Goal: Task Accomplishment & Management: Manage account settings

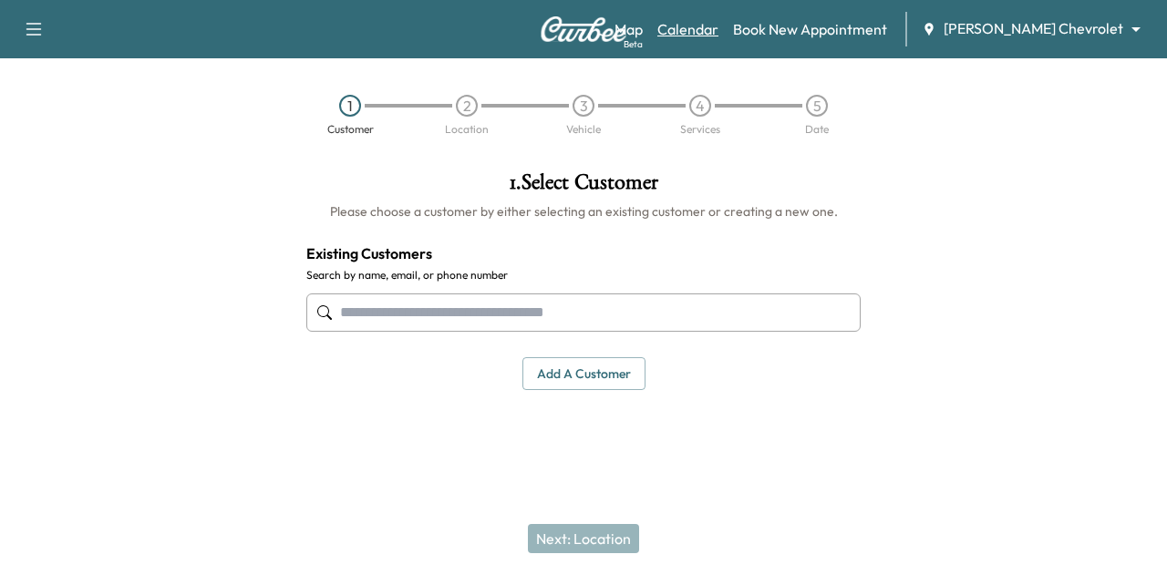
click at [719, 39] on link "Calendar" at bounding box center [688, 29] width 61 height 22
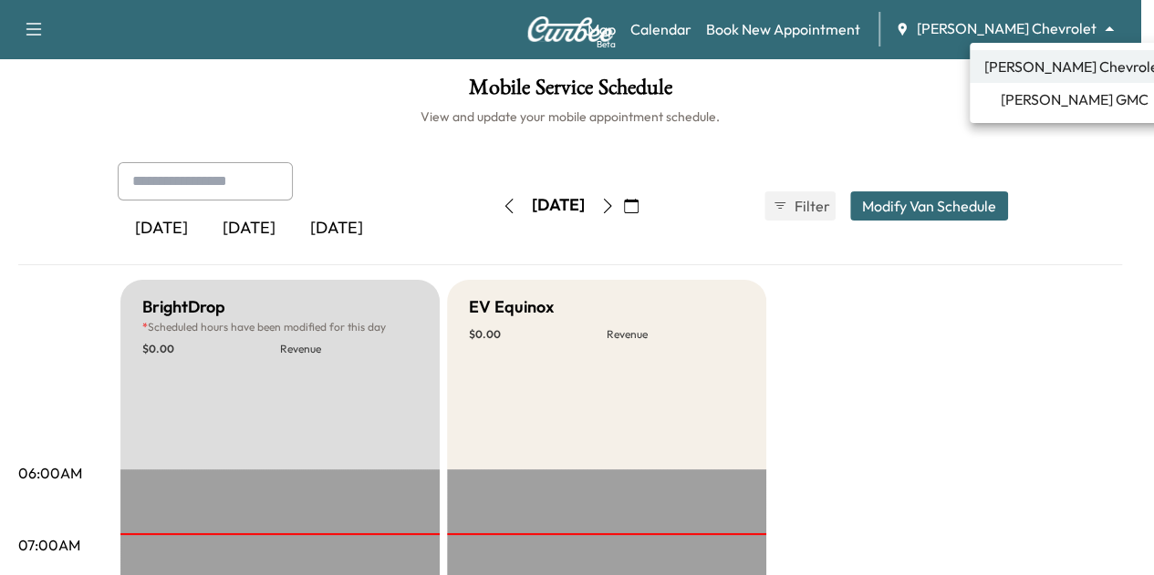
click at [1027, 29] on body "Support Log Out Map Beta Calendar Book New Appointment [PERSON_NAME] Chevrolet …" at bounding box center [577, 287] width 1154 height 575
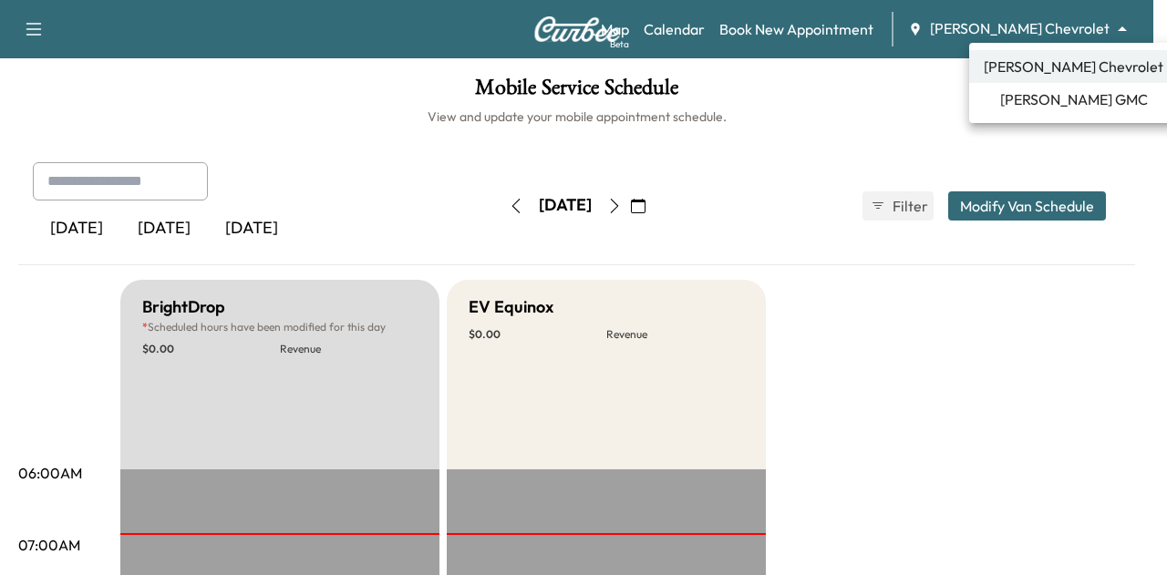
click at [1042, 95] on span "[PERSON_NAME] GMC" at bounding box center [1074, 99] width 148 height 22
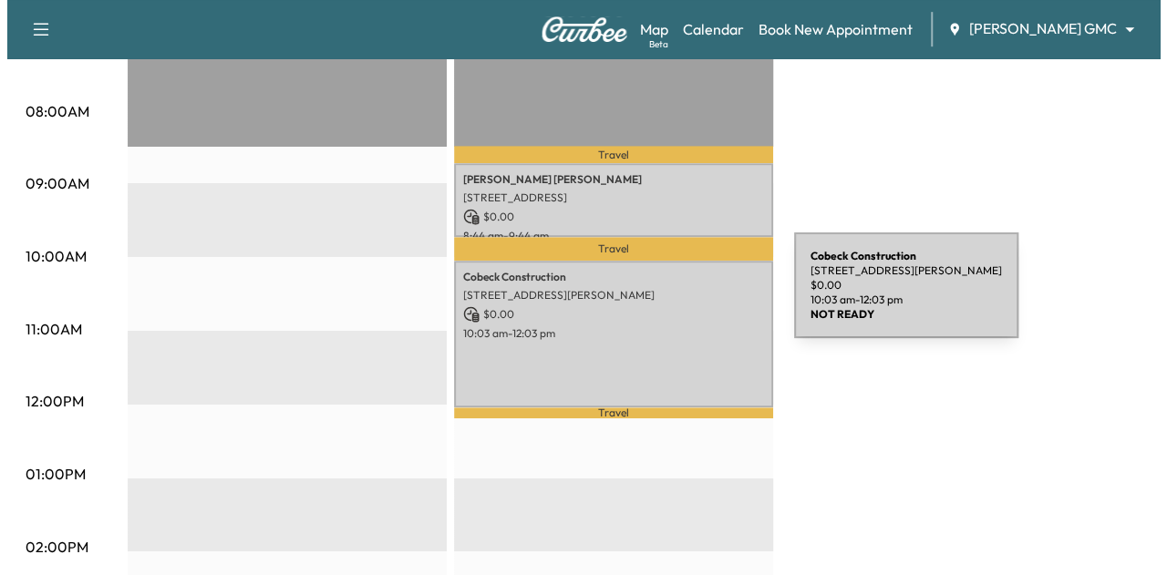
scroll to position [506, 0]
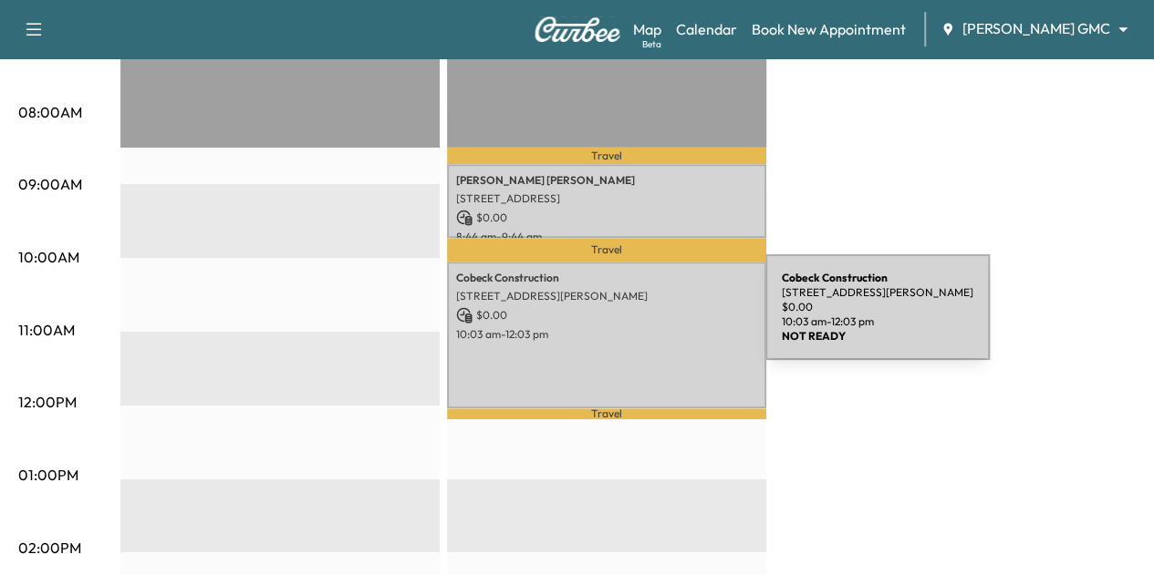
click at [628, 318] on p "$ 0.00" at bounding box center [606, 315] width 301 height 16
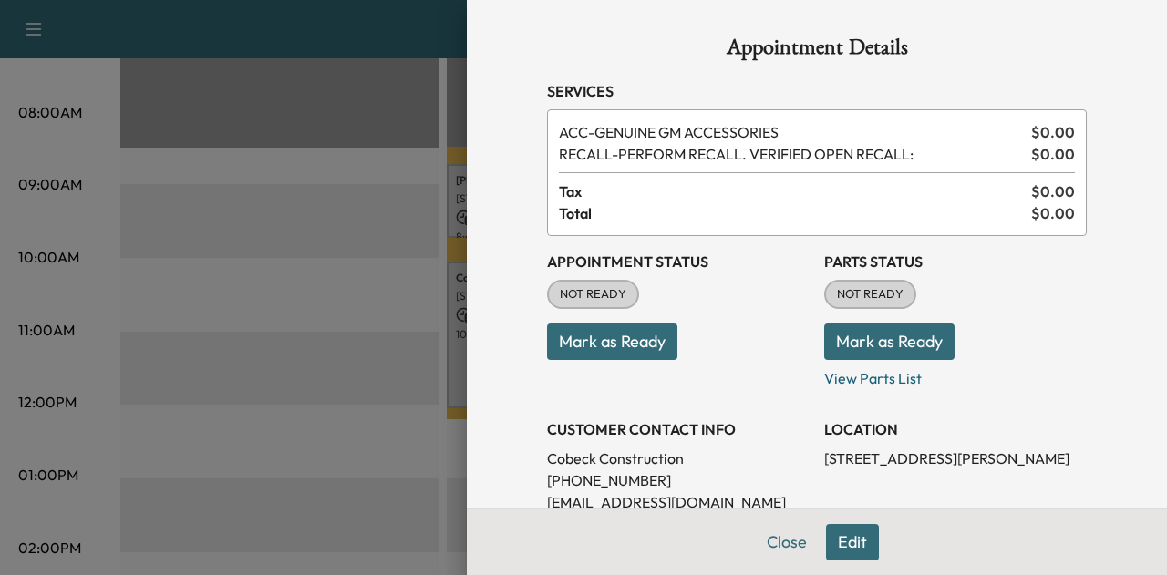
click at [755, 543] on button "Close" at bounding box center [787, 542] width 64 height 36
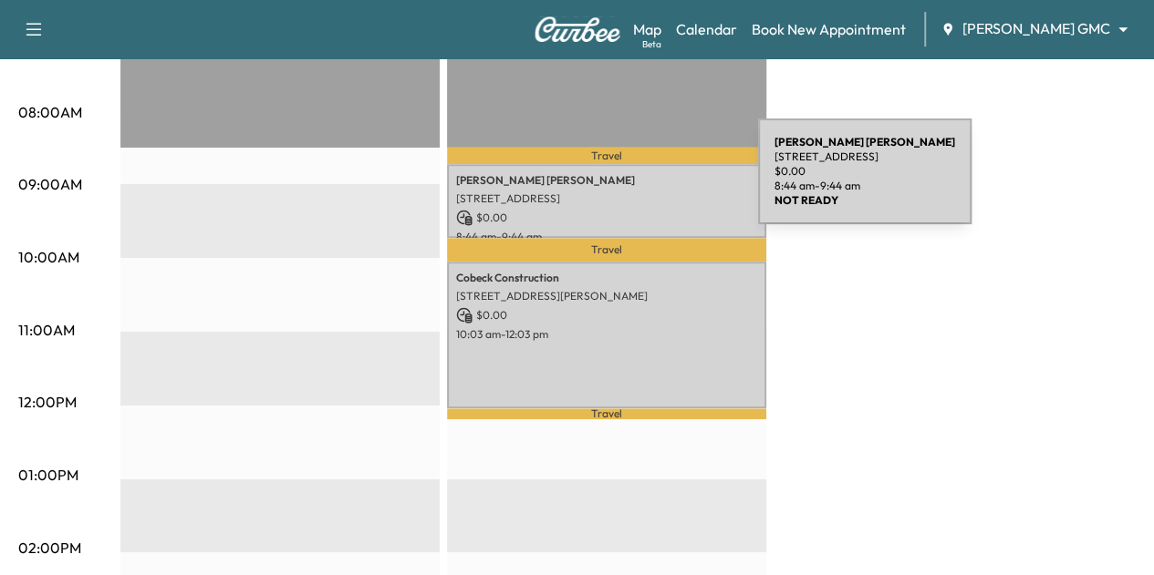
click at [621, 182] on p "[PERSON_NAME]" at bounding box center [606, 180] width 301 height 15
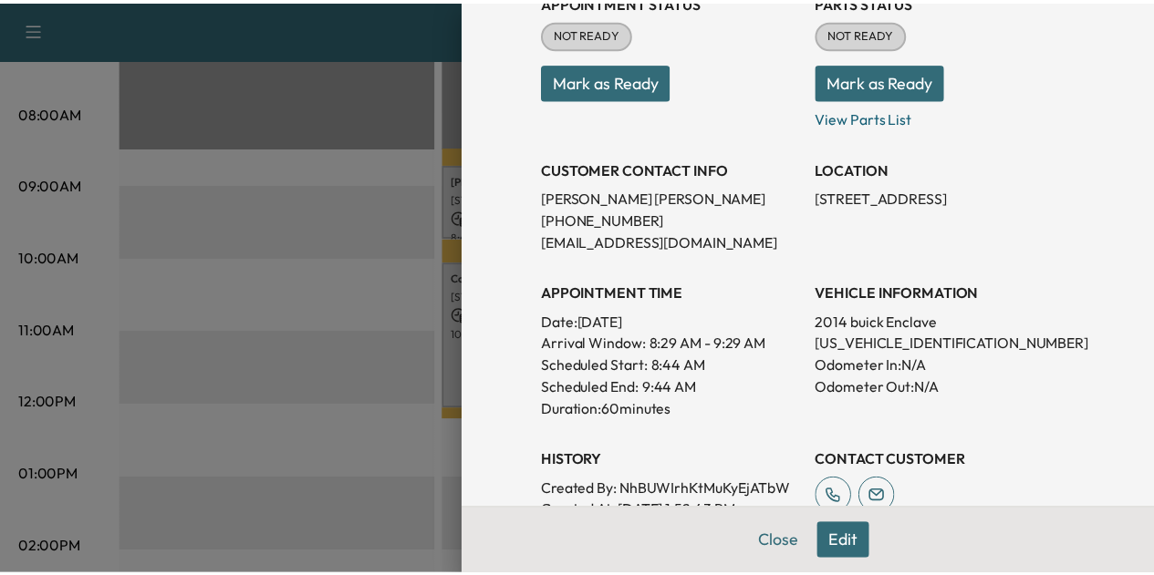
scroll to position [240, 0]
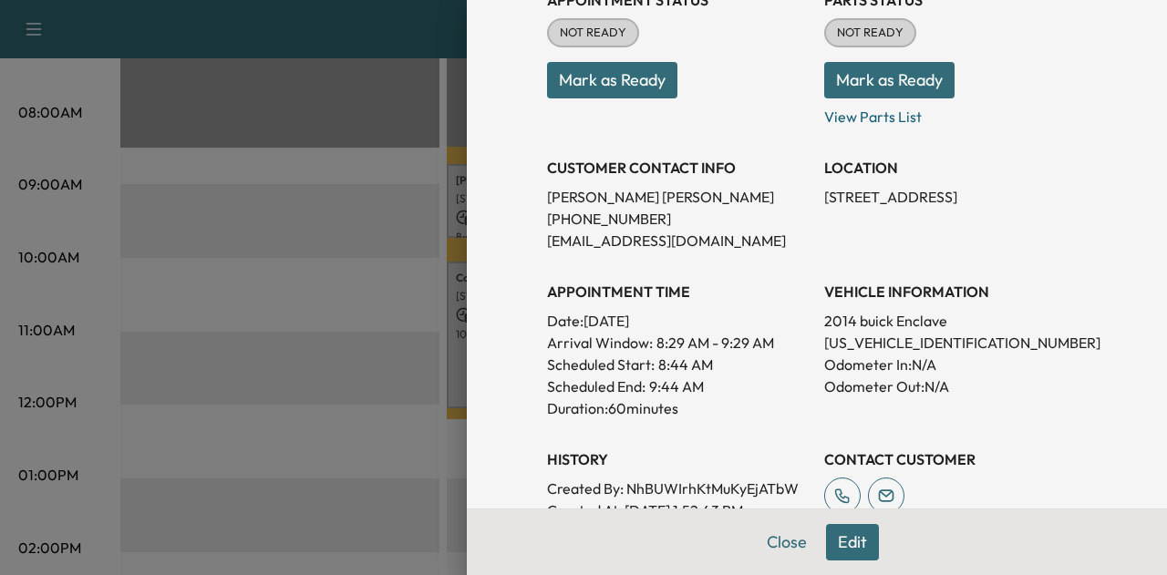
click at [834, 303] on div "VEHICLE INFORMATION 2014 buick Enclave [US_VEHICLE_IDENTIFICATION_NUMBER] Odome…" at bounding box center [955, 342] width 263 height 153
click at [764, 549] on button "Close" at bounding box center [787, 542] width 64 height 36
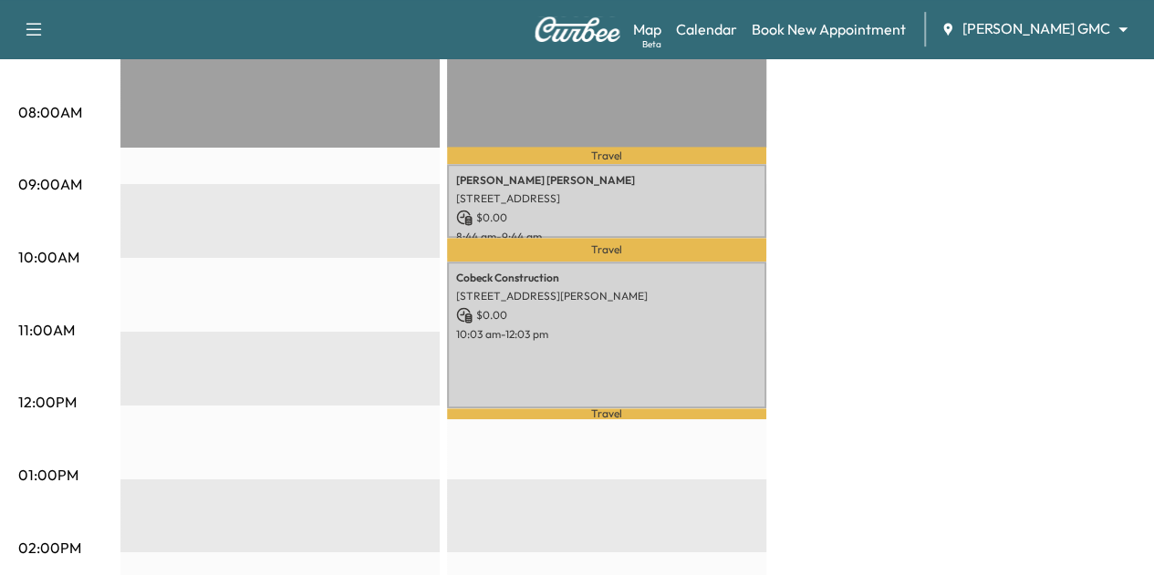
drag, startPoint x: 637, startPoint y: 187, endPoint x: 786, endPoint y: 140, distance: 155.8
click at [786, 140] on div "BrightDrop * Scheduled hours have been modified for this day $ 0.00 Revenue EST…" at bounding box center [627, 458] width 1015 height 1368
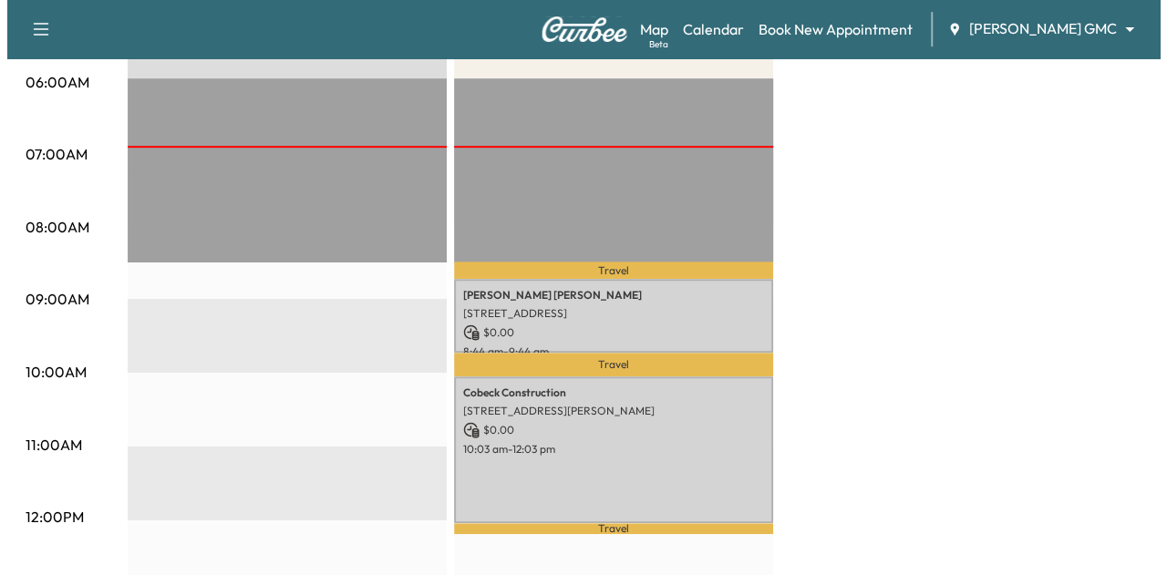
scroll to position [432, 0]
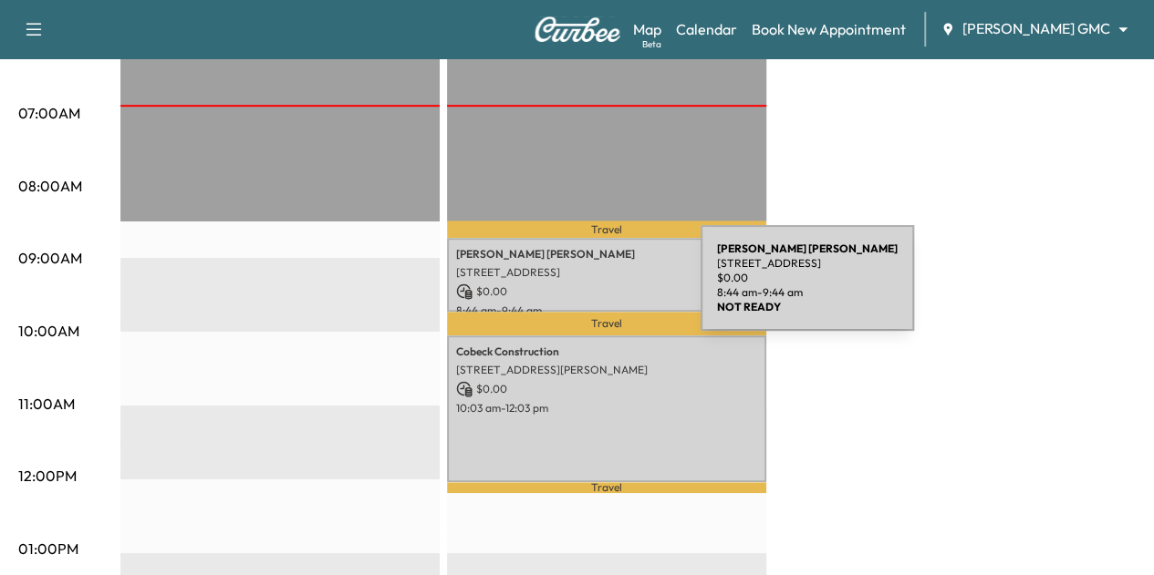
click at [564, 289] on p "$ 0.00" at bounding box center [606, 292] width 301 height 16
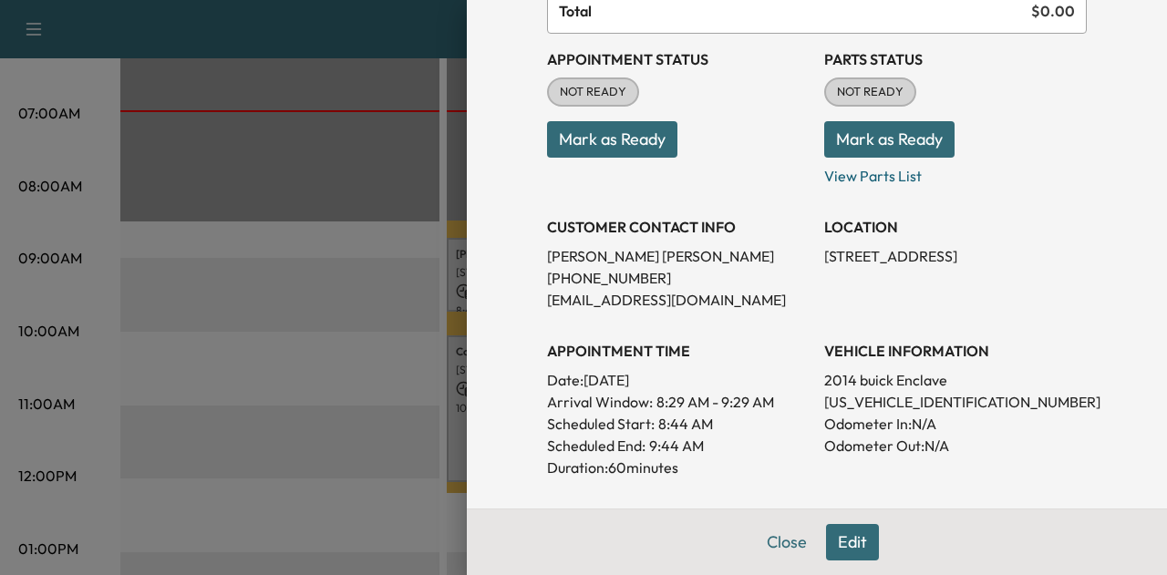
scroll to position [180, 0]
click at [775, 542] on button "Close" at bounding box center [787, 542] width 64 height 36
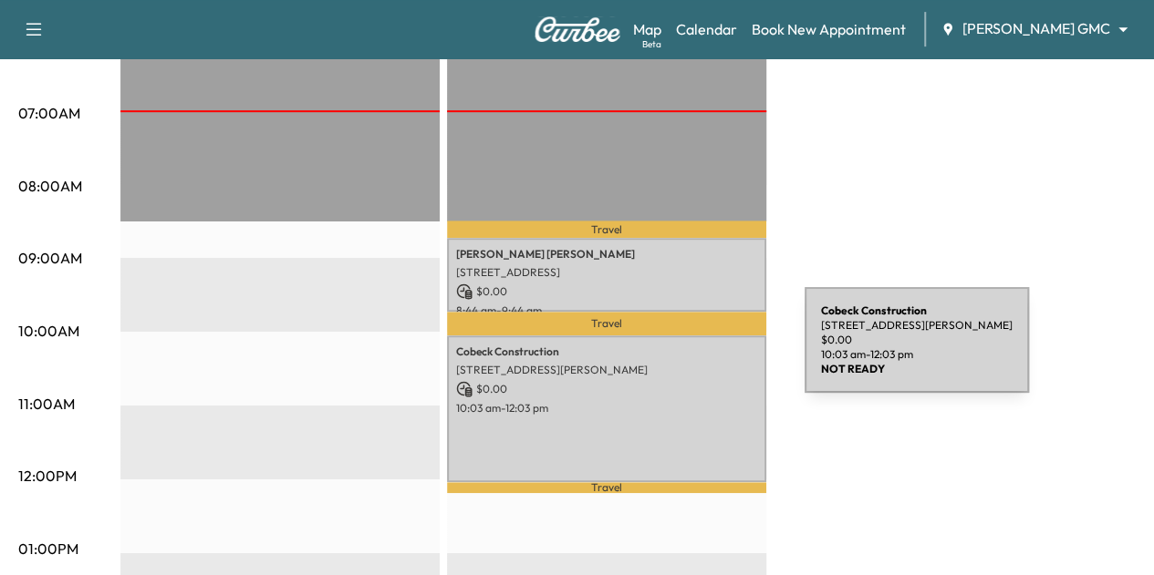
click at [668, 351] on p "Cobeck Construction" at bounding box center [606, 352] width 301 height 15
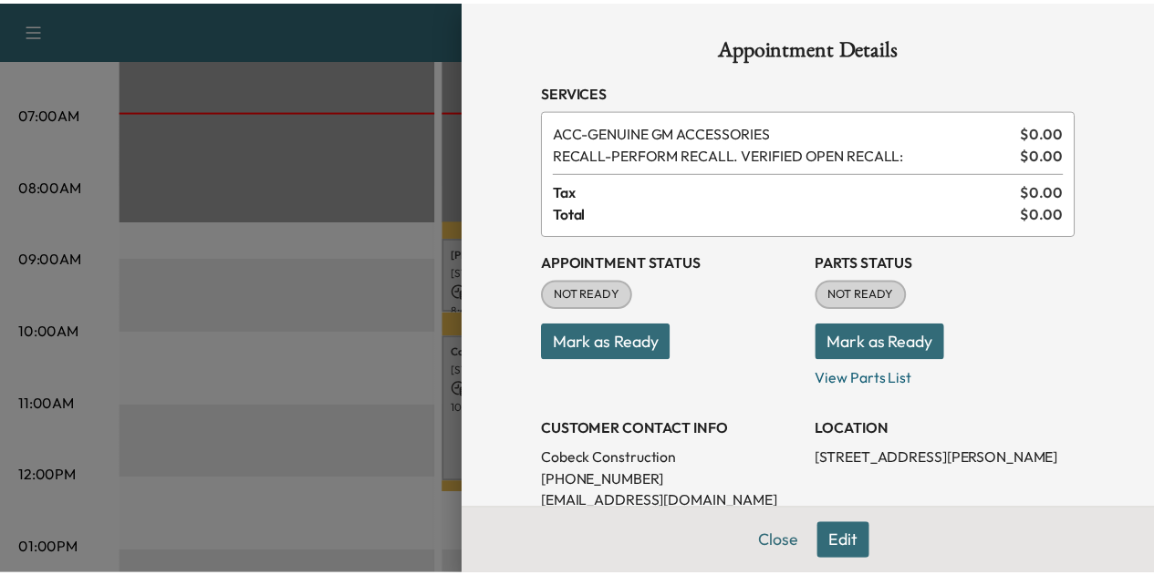
scroll to position [150, 0]
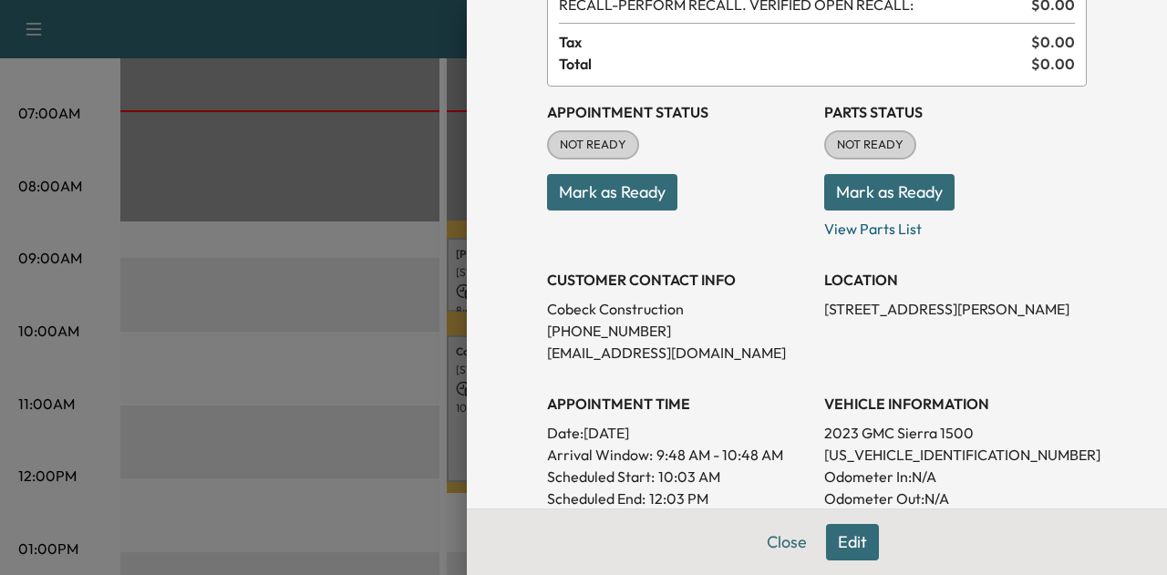
click at [939, 449] on p "[US_VEHICLE_IDENTIFICATION_NUMBER]" at bounding box center [955, 455] width 263 height 22
copy p "[US_VEHICLE_IDENTIFICATION_NUMBER]"
click at [786, 539] on button "Close" at bounding box center [787, 542] width 64 height 36
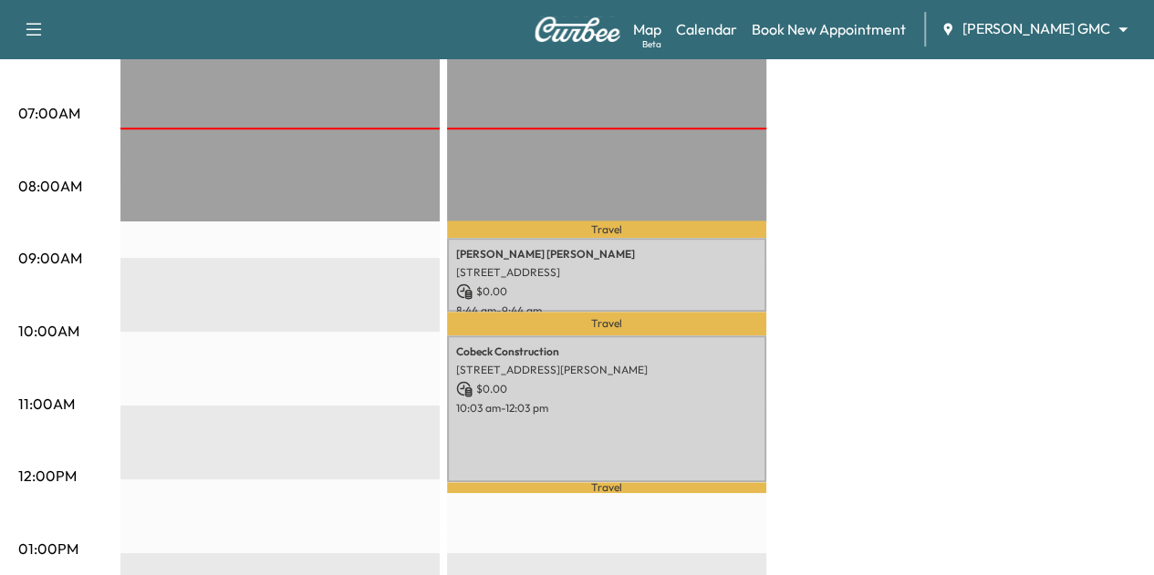
click at [786, 539] on div "BrightDrop * Scheduled hours have been modified for this day $ 0.00 Revenue EST…" at bounding box center [627, 532] width 1015 height 1368
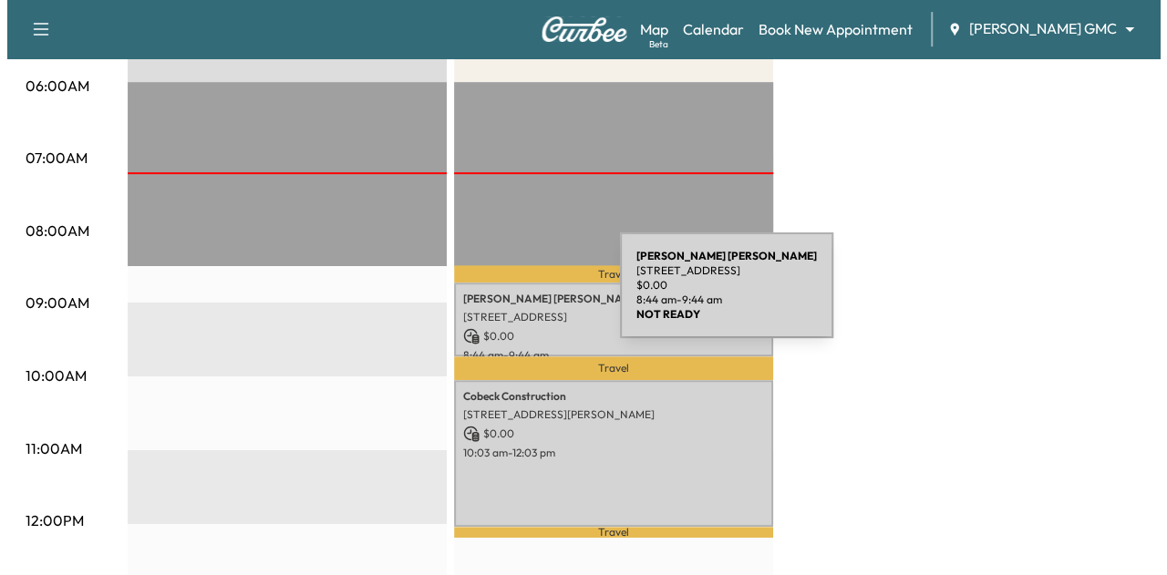
scroll to position [389, 0]
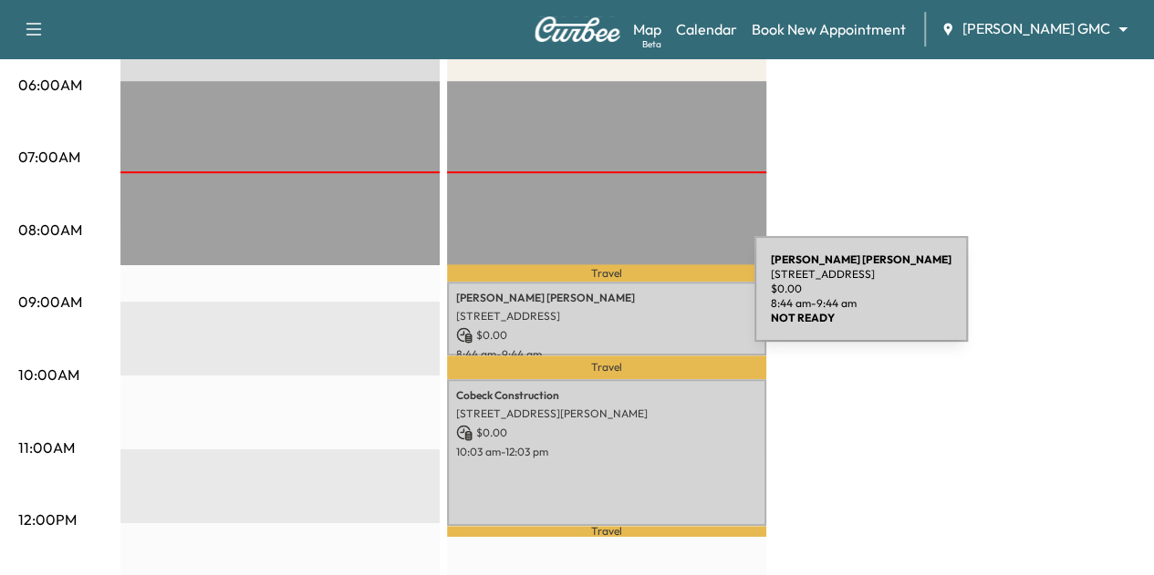
click at [616, 300] on p "[PERSON_NAME]" at bounding box center [606, 298] width 301 height 15
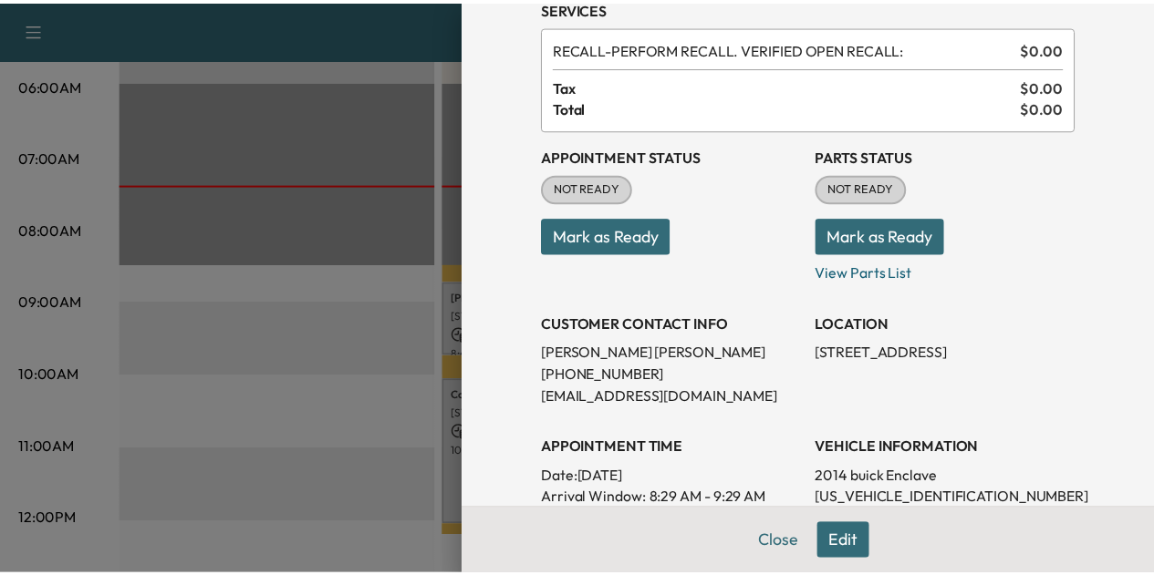
scroll to position [86, 0]
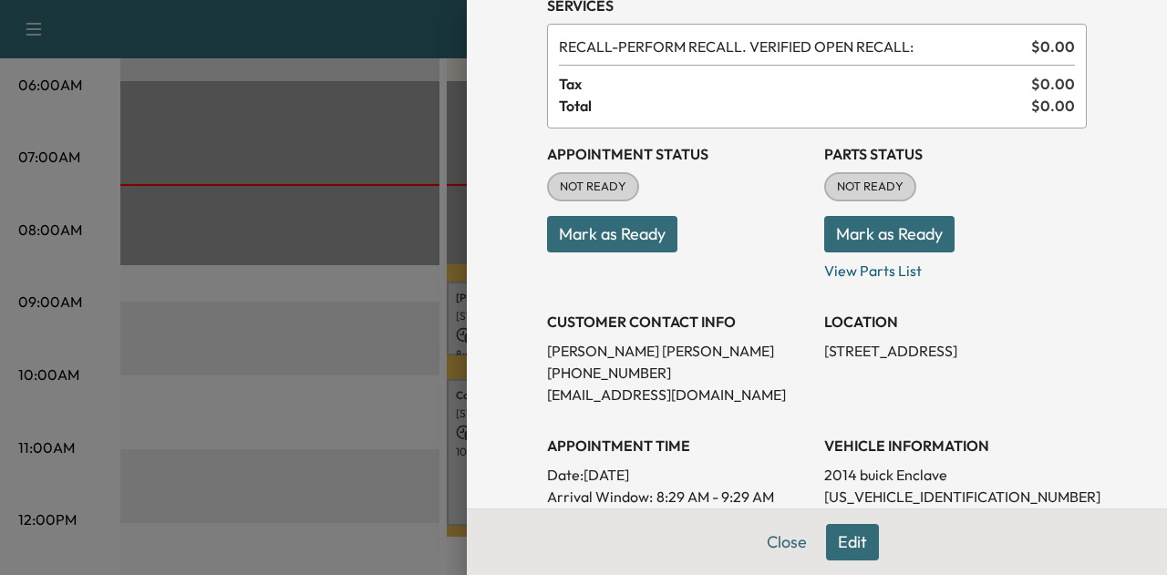
click at [601, 218] on button "Mark as Ready" at bounding box center [612, 234] width 130 height 36
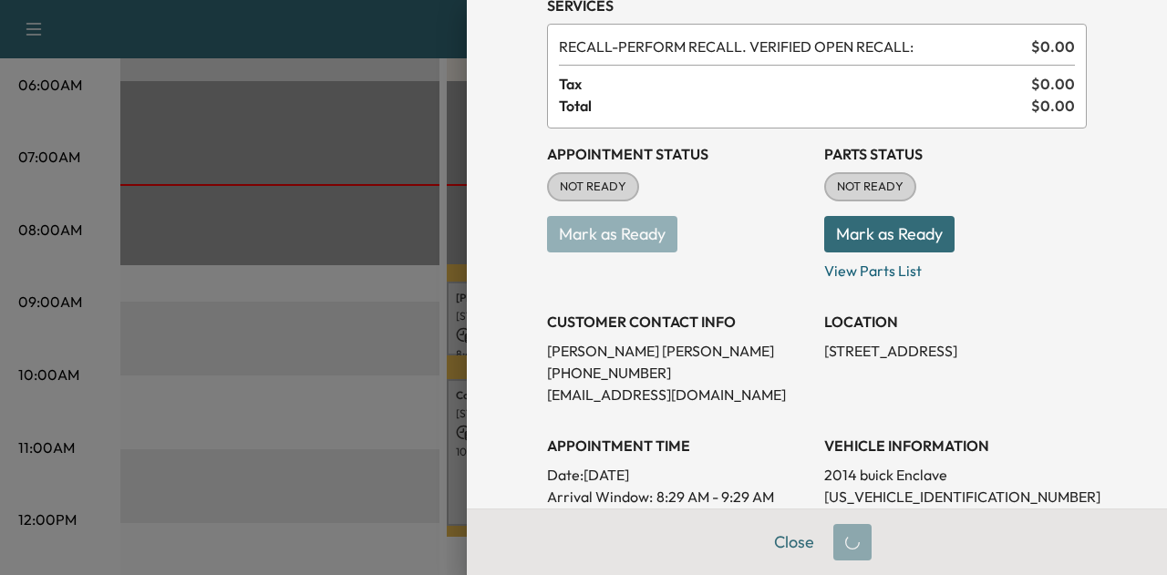
click at [834, 236] on button "Mark as Ready" at bounding box center [889, 234] width 130 height 36
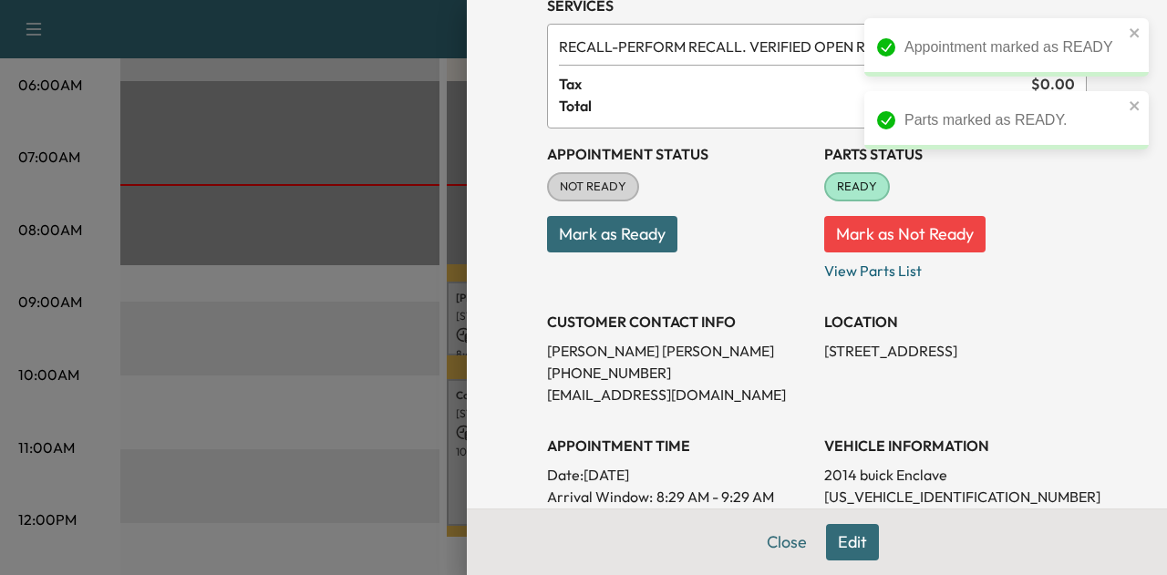
click at [374, 389] on div at bounding box center [583, 287] width 1167 height 575
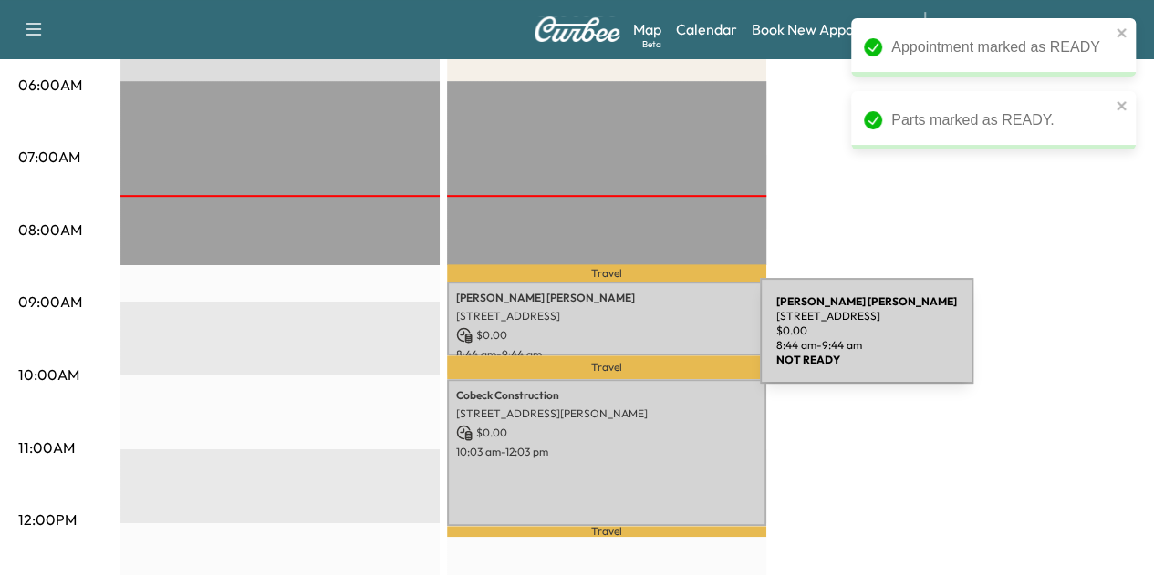
click at [623, 342] on div "[PERSON_NAME] [STREET_ADDRESS] $ 0.00 8:44 am - 9:44 am" at bounding box center [606, 319] width 319 height 74
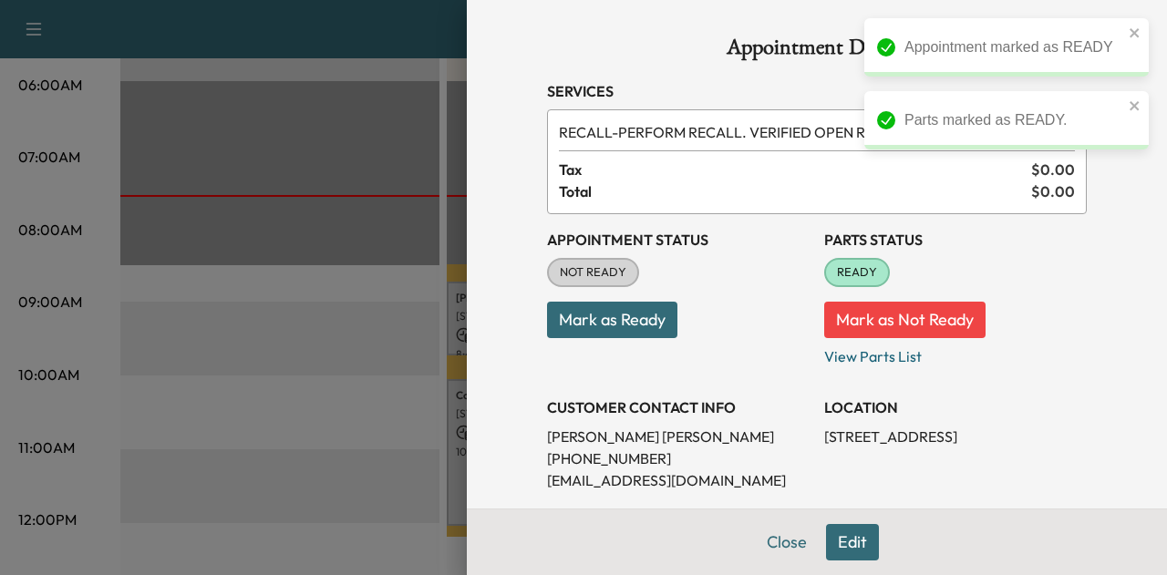
click at [592, 322] on button "Mark as Ready" at bounding box center [612, 320] width 130 height 36
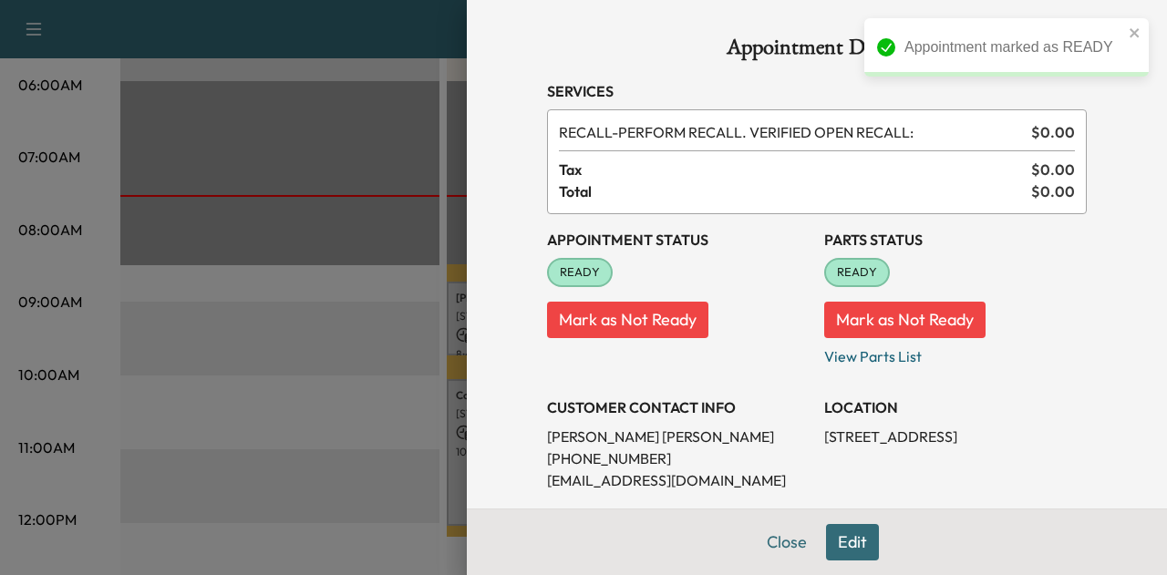
click at [396, 360] on div at bounding box center [583, 287] width 1167 height 575
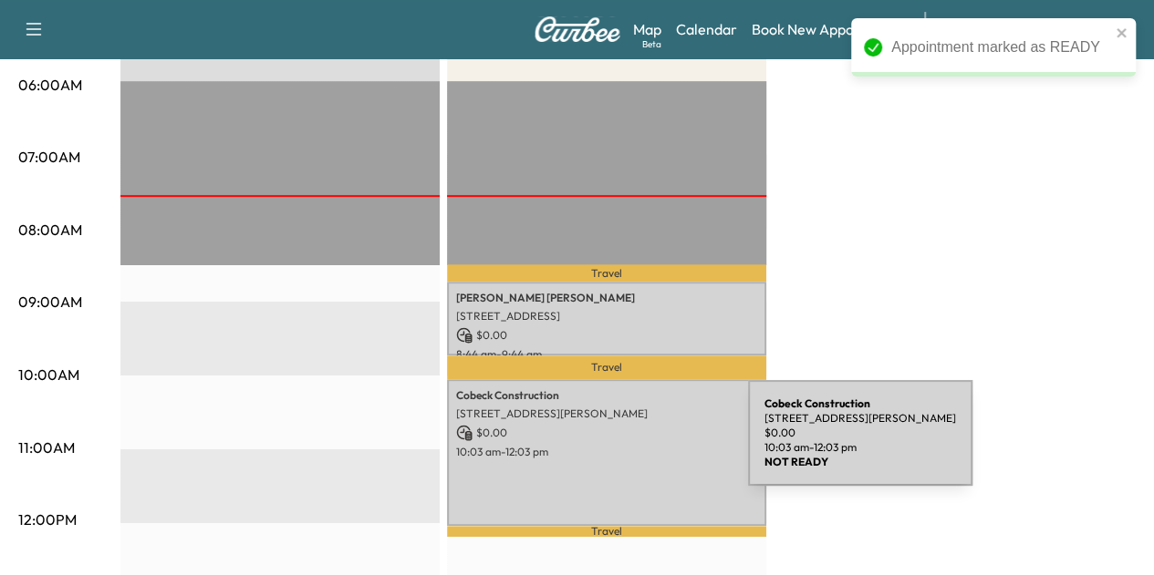
click at [611, 446] on p "10:03 am - 12:03 pm" at bounding box center [606, 452] width 301 height 15
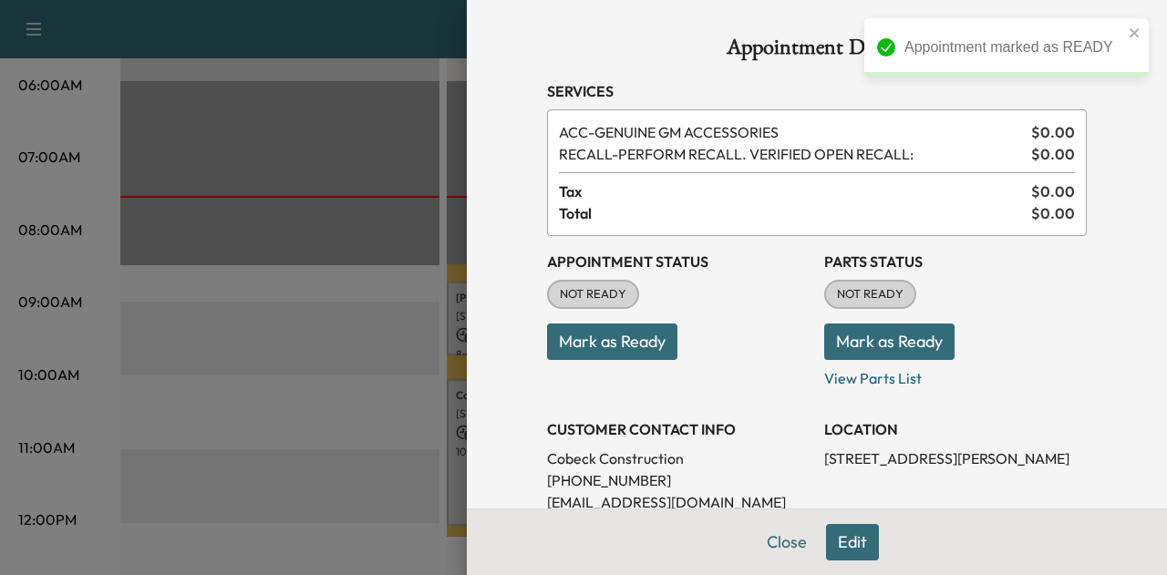
click at [639, 345] on button "Mark as Ready" at bounding box center [612, 342] width 130 height 36
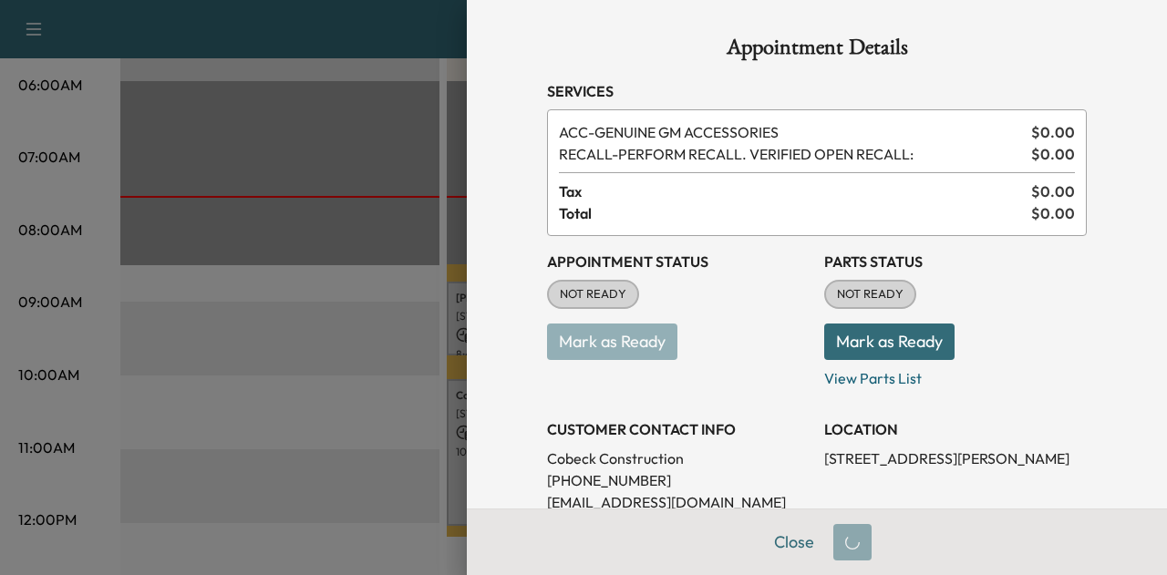
click at [852, 339] on button "Mark as Ready" at bounding box center [889, 342] width 130 height 36
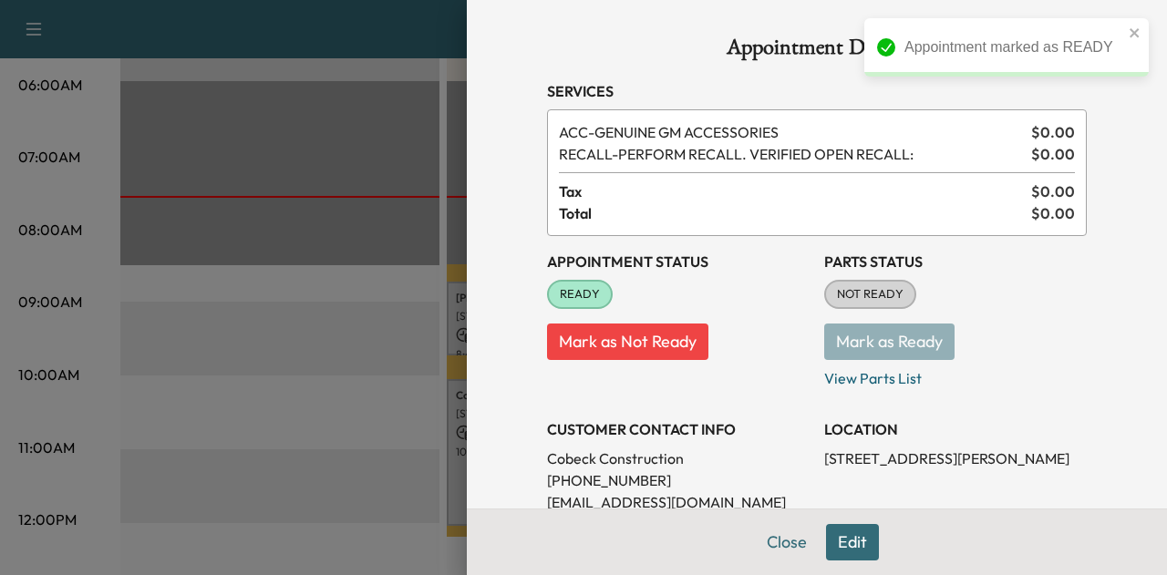
click at [467, 386] on div "Appointment Details Services ACC - GENUINE GM ACCESSORIES $ 0.00 RECALL - PERFO…" at bounding box center [817, 287] width 700 height 575
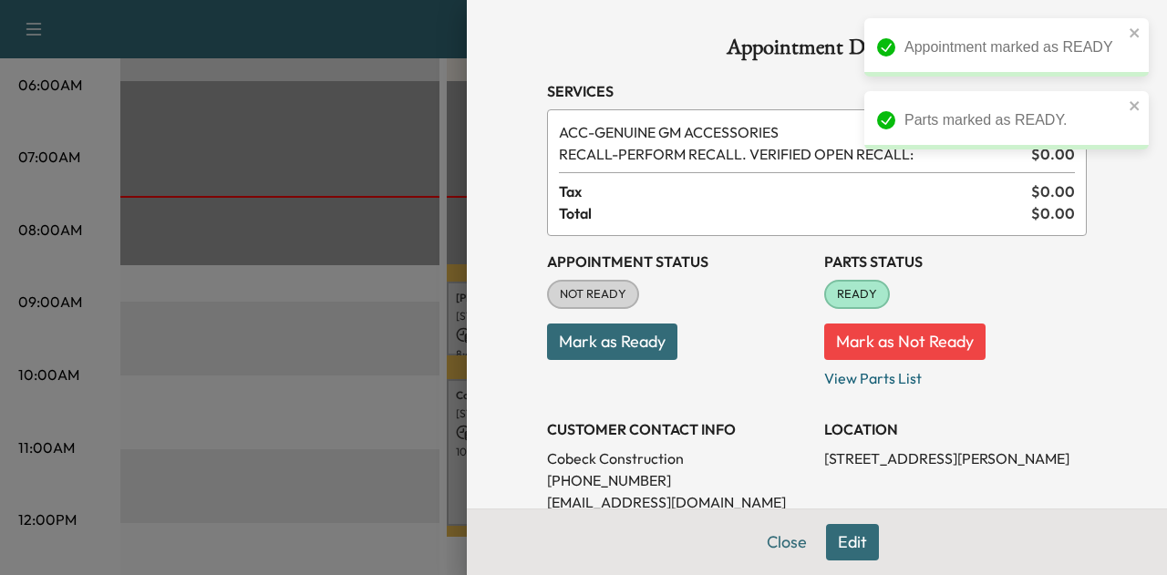
click at [574, 354] on button "Mark as Ready" at bounding box center [612, 342] width 130 height 36
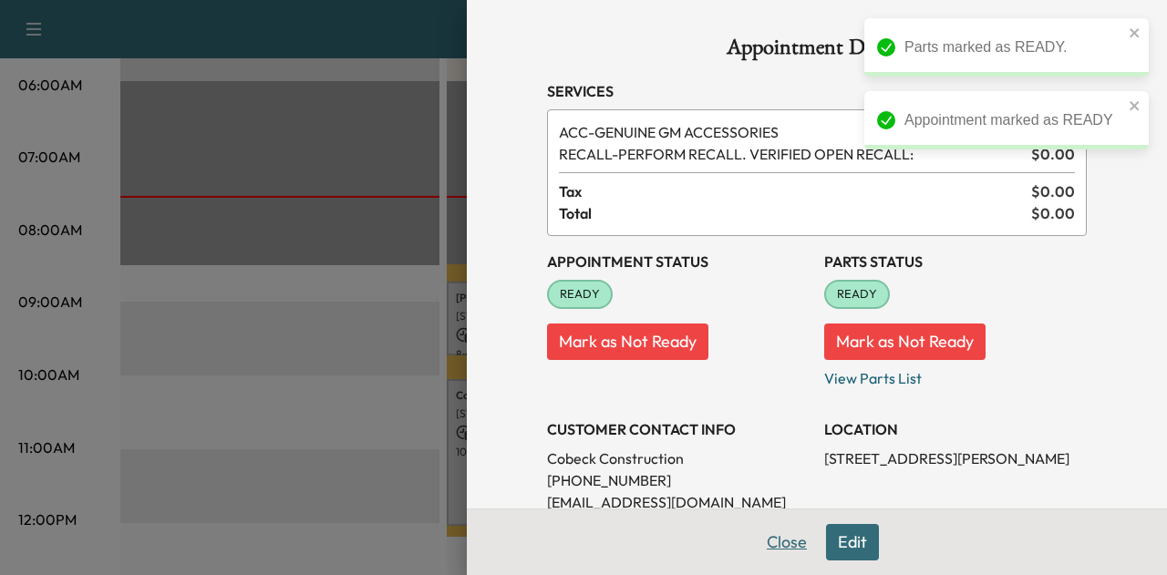
click at [761, 537] on button "Close" at bounding box center [787, 542] width 64 height 36
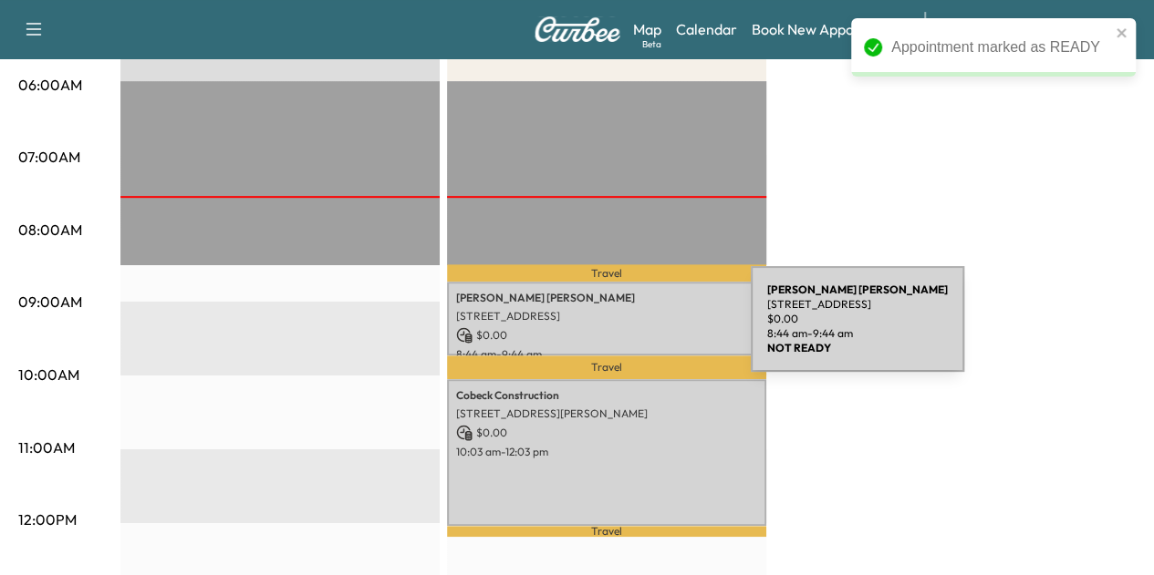
click at [614, 327] on p "$ 0.00" at bounding box center [606, 335] width 301 height 16
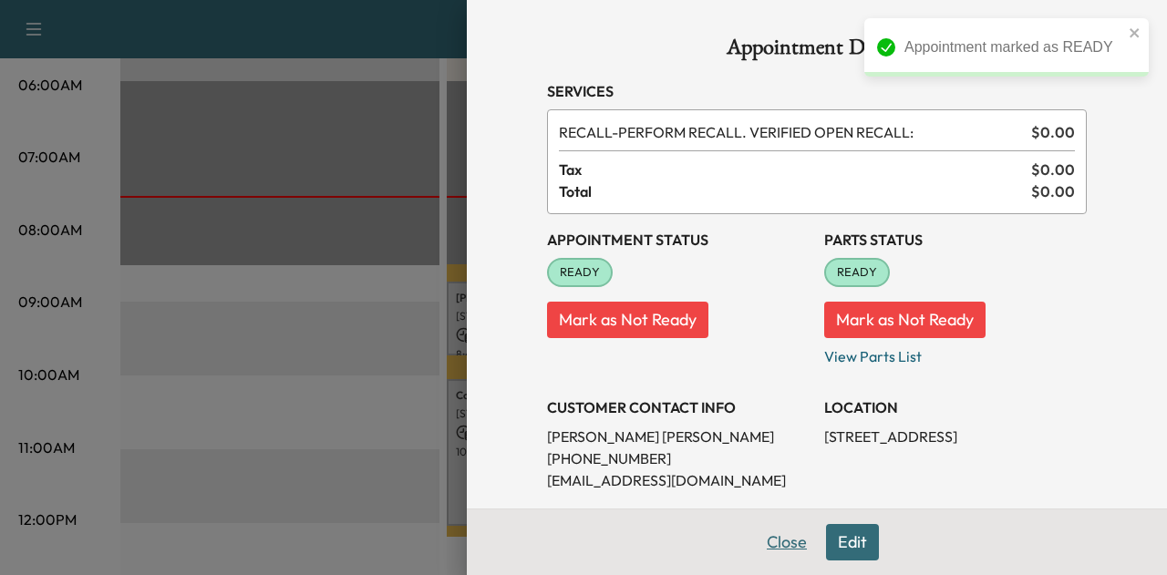
click at [781, 547] on button "Close" at bounding box center [787, 542] width 64 height 36
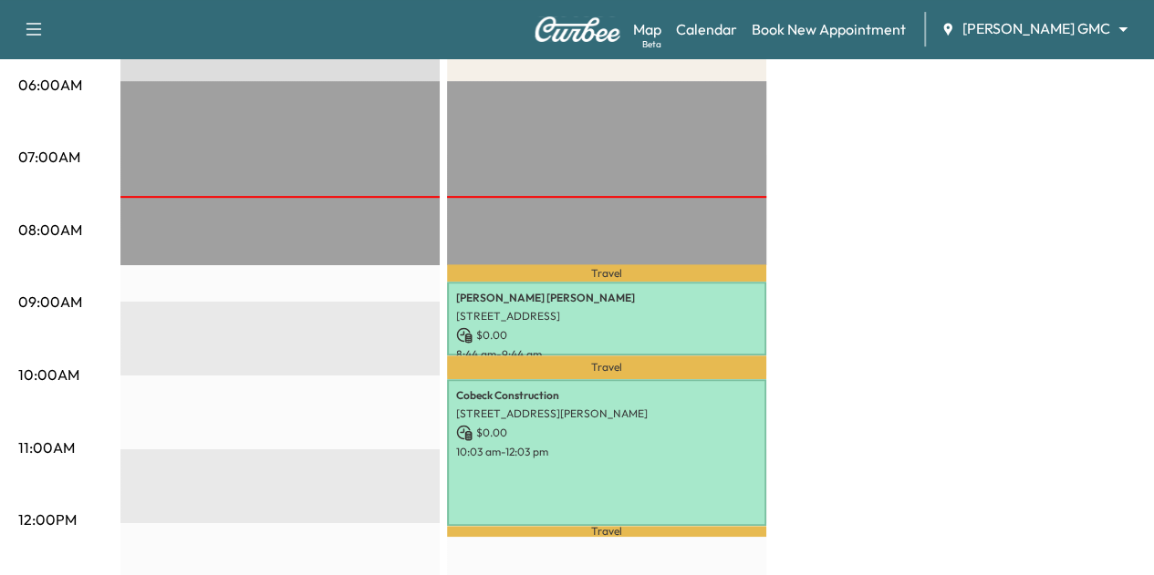
click at [813, 181] on div "BrightDrop * Scheduled hours have been modified for this day $ 0.00 Revenue EST…" at bounding box center [627, 575] width 1015 height 1368
